Goal: Task Accomplishment & Management: Use online tool/utility

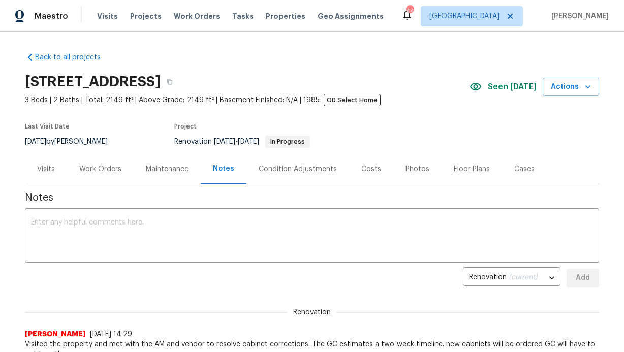
click at [101, 31] on div "Maestro Visits Projects Work Orders Tasks Properties Geo Assignments 44 [GEOGRA…" at bounding box center [312, 16] width 624 height 32
click at [103, 24] on div "Visits Projects Work Orders Tasks Properties Geo Assignments" at bounding box center [246, 16] width 299 height 20
click at [113, 16] on span "Visits" at bounding box center [107, 16] width 21 height 10
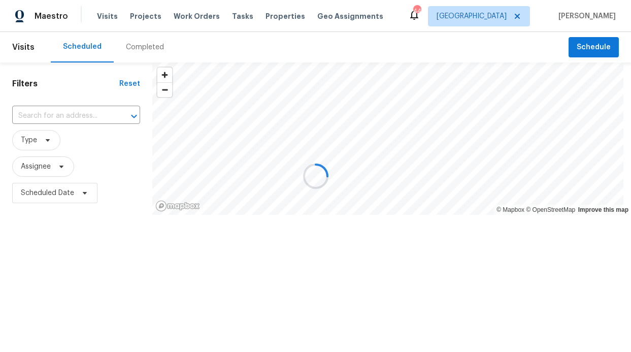
click at [49, 164] on div at bounding box center [315, 176] width 631 height 352
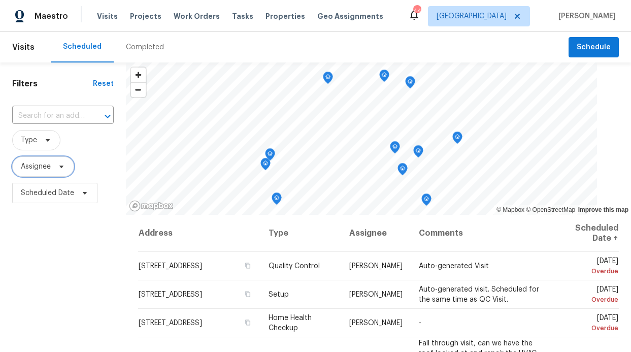
click at [43, 167] on span "Assignee" at bounding box center [36, 167] width 30 height 10
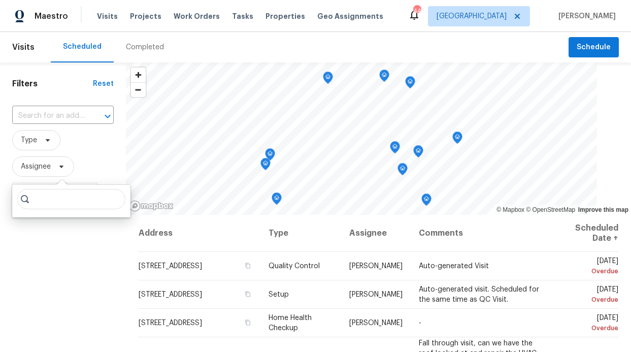
click at [46, 203] on input "search" at bounding box center [71, 199] width 108 height 20
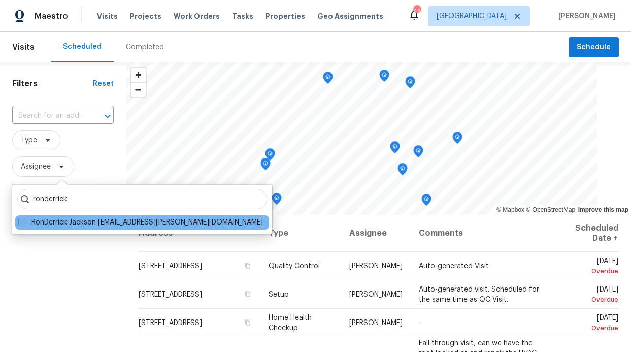
type input "ronderrick"
click at [40, 218] on label "RonDerrick Jackson [EMAIL_ADDRESS][PERSON_NAME][DOMAIN_NAME]" at bounding box center [140, 222] width 245 height 10
click at [25, 218] on input "RonDerrick Jackson [EMAIL_ADDRESS][PERSON_NAME][DOMAIN_NAME]" at bounding box center [21, 220] width 7 height 7
checkbox input "true"
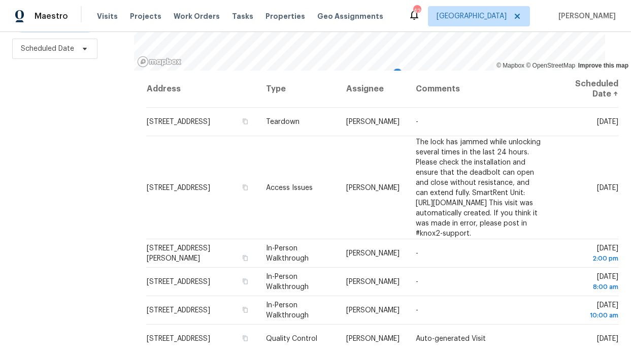
scroll to position [152, 0]
